Goal: Transaction & Acquisition: Purchase product/service

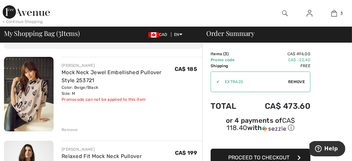
scroll to position [62, 0]
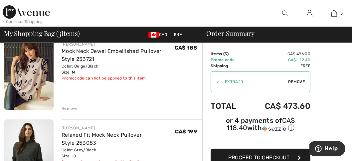
click at [72, 107] on div "Remove" at bounding box center [70, 108] width 16 height 6
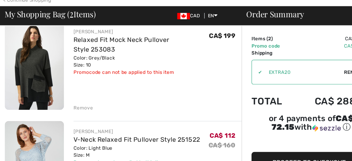
scroll to position [58, 0]
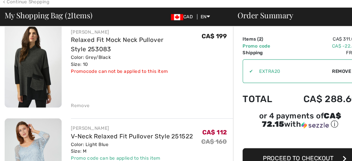
click at [31, 87] on img at bounding box center [29, 76] width 50 height 74
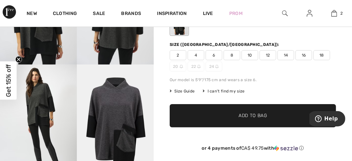
scroll to position [124, 0]
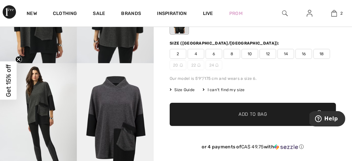
click at [252, 52] on span "10" at bounding box center [250, 54] width 17 height 10
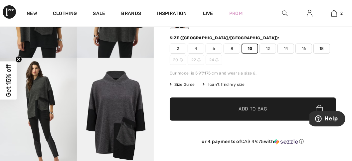
scroll to position [131, 0]
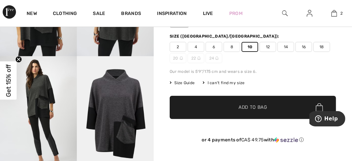
click at [258, 107] on span "Add to Bag" at bounding box center [253, 107] width 29 height 7
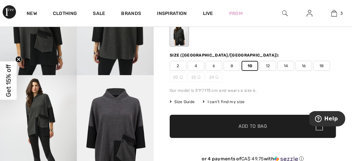
scroll to position [105, 0]
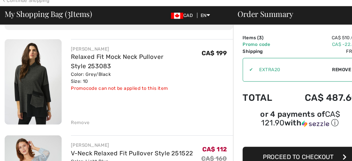
scroll to position [52, 0]
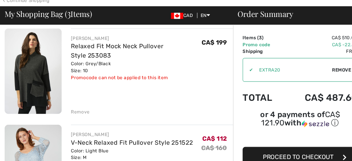
click at [69, 116] on div "Remove" at bounding box center [70, 118] width 16 height 6
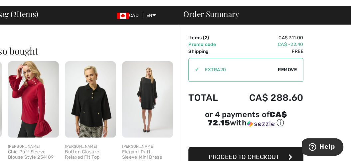
scroll to position [220, 0]
click at [299, 157] on icon "button" at bounding box center [298, 157] width 3 height 5
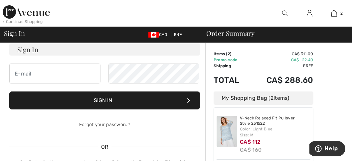
scroll to position [52, 0]
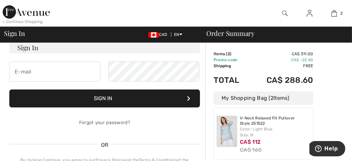
type input "[EMAIL_ADDRESS][DOMAIN_NAME]"
click at [103, 97] on button "Sign In" at bounding box center [104, 98] width 191 height 18
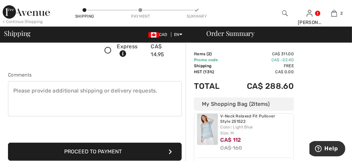
scroll to position [152, 0]
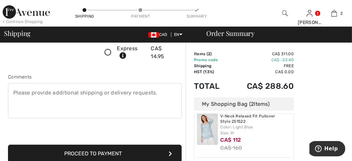
click at [16, 90] on textarea at bounding box center [95, 100] width 174 height 35
type textarea "Please send after [DATE]. Thank you!"
click at [105, 154] on button "Proceed to Payment" at bounding box center [95, 154] width 174 height 18
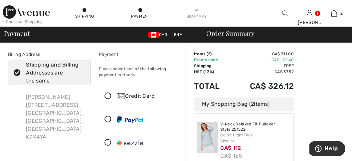
click at [108, 95] on icon at bounding box center [108, 96] width 18 height 7
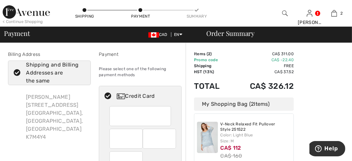
scroll to position [13, 0]
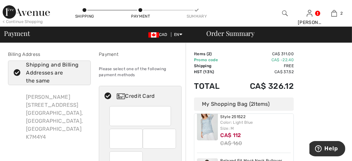
click at [173, 140] on div at bounding box center [159, 139] width 33 height 20
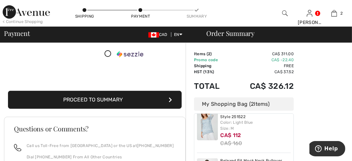
scroll to position [175, 0]
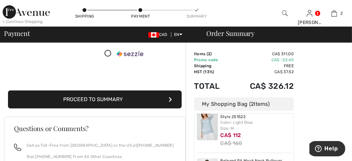
click at [89, 99] on button "Proceed to Summary" at bounding box center [95, 99] width 174 height 18
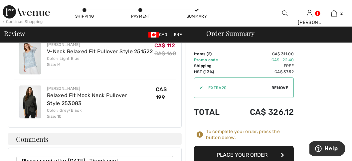
scroll to position [324, 0]
click at [269, 158] on button "Place Your Order" at bounding box center [244, 155] width 100 height 18
